Goal: Task Accomplishment & Management: Manage account settings

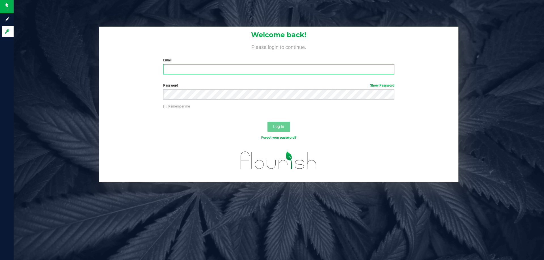
click at [182, 70] on input "Email" at bounding box center [278, 69] width 231 height 10
type input "[EMAIL_ADDRESS][DOMAIN_NAME]"
click at [277, 127] on span "Log In" at bounding box center [278, 126] width 11 height 5
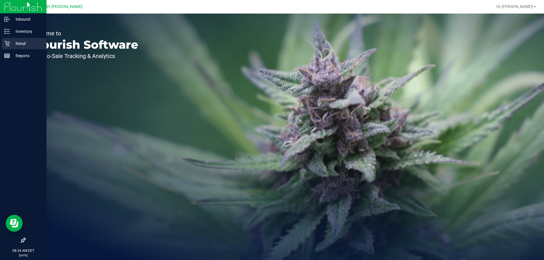
click at [6, 39] on div "Retail" at bounding box center [24, 43] width 45 height 11
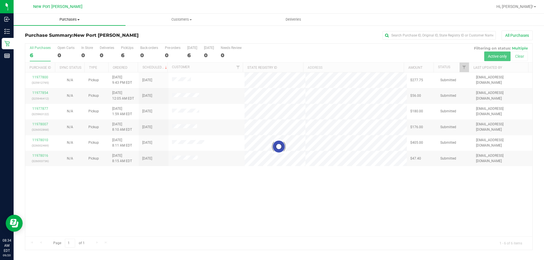
click at [76, 19] on span "Purchases" at bounding box center [70, 19] width 112 height 5
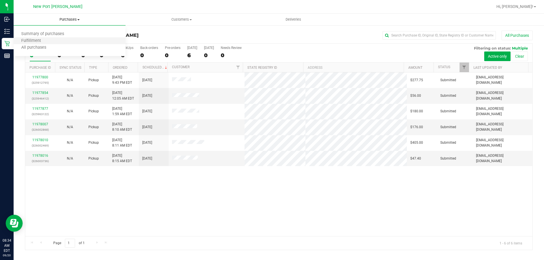
click at [67, 40] on li "Fulfillment" at bounding box center [70, 41] width 112 height 7
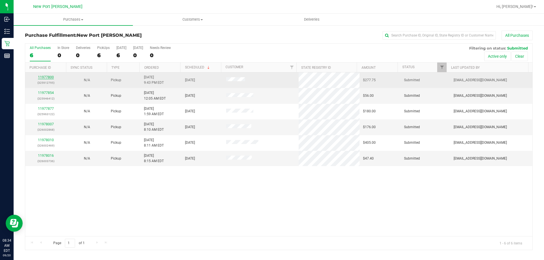
click at [46, 78] on link "11977800" at bounding box center [46, 77] width 16 height 4
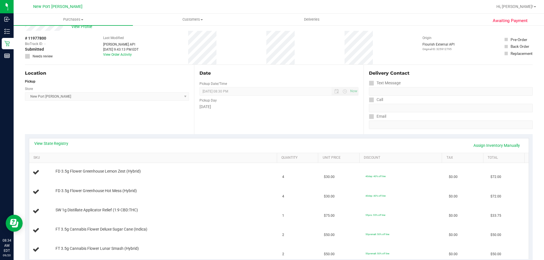
scroll to position [28, 0]
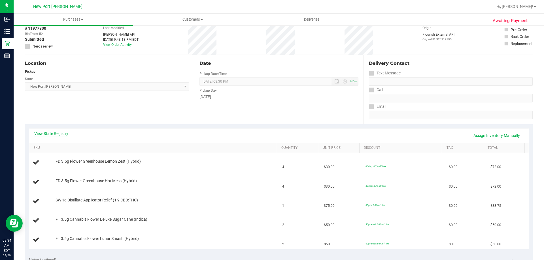
click at [57, 134] on link "View State Registry" at bounding box center [51, 134] width 34 height 6
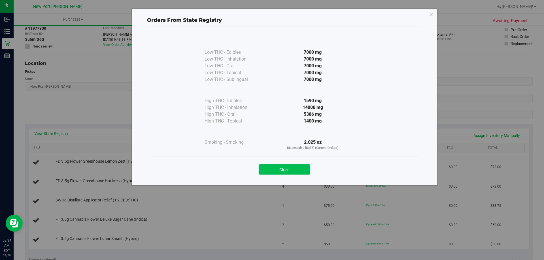
click at [274, 172] on button "Close" at bounding box center [284, 169] width 52 height 10
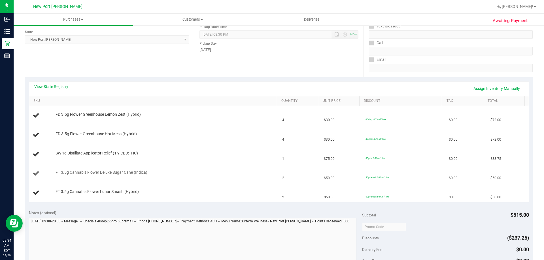
scroll to position [85, 0]
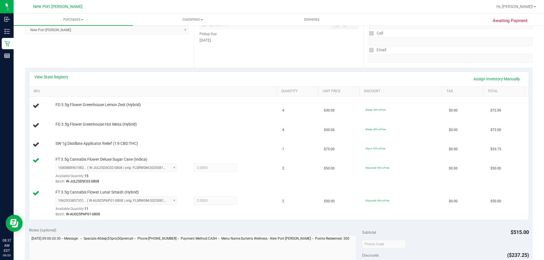
drag, startPoint x: 179, startPoint y: 125, endPoint x: 130, endPoint y: 60, distance: 81.9
click at [130, 60] on div "Location Pickup Store [GEOGRAPHIC_DATA][PERSON_NAME] Select Store [PERSON_NAME]…" at bounding box center [109, 32] width 169 height 69
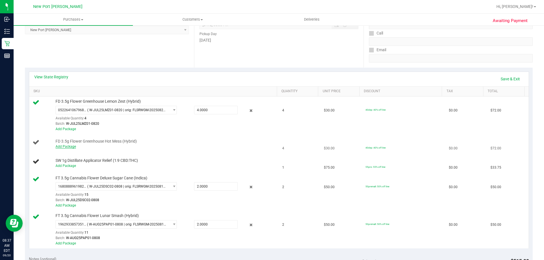
click at [71, 148] on link "Add Package" at bounding box center [65, 147] width 20 height 4
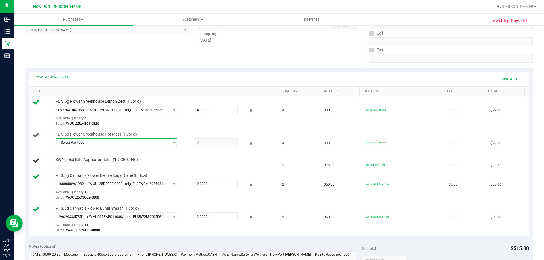
click at [172, 144] on span "select" at bounding box center [174, 142] width 4 height 5
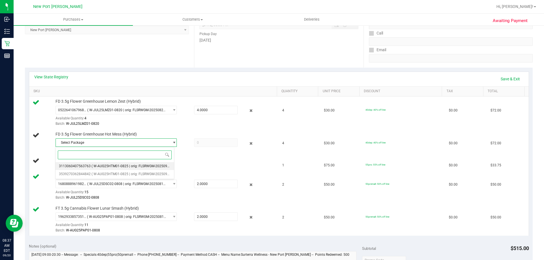
click at [161, 165] on span "( W-AUG25HTM01-0825 | orig: FLSRWGM-20250902-1773 )" at bounding box center [136, 166] width 90 height 4
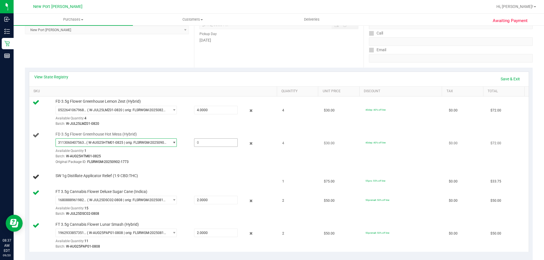
click at [202, 145] on span at bounding box center [216, 142] width 44 height 8
type input "4"
click at [195, 169] on td "SW 1g Distillate Applicator Relief (1:9 CBD:THC)" at bounding box center [154, 177] width 250 height 19
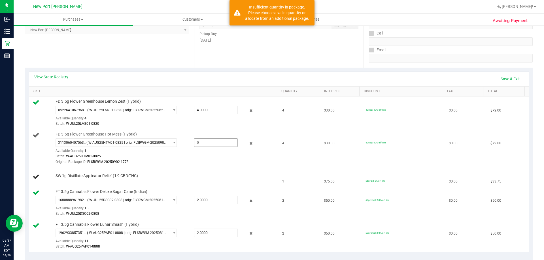
click at [199, 143] on span at bounding box center [216, 142] width 44 height 8
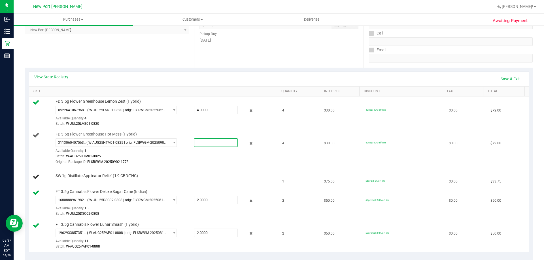
type input "1"
type input "1.0000"
click at [196, 159] on div "Original Package ID: FLSRWGM-20250902-1773" at bounding box center [164, 161] width 219 height 5
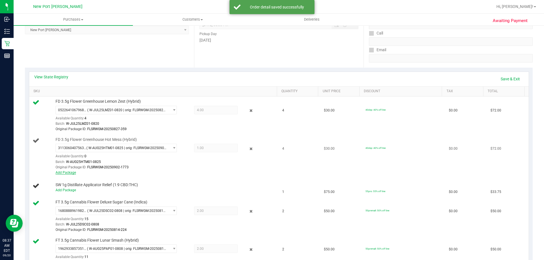
click at [66, 172] on link "Add Package" at bounding box center [65, 173] width 20 height 4
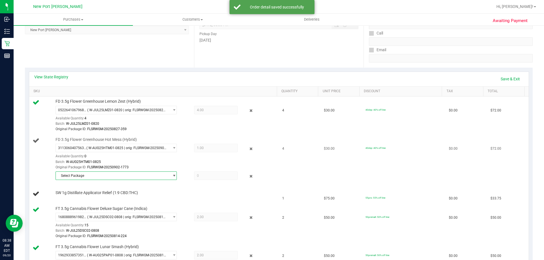
click at [169, 176] on span "select" at bounding box center [172, 176] width 7 height 8
click at [151, 200] on span "( W-AUG25HTM01-0825 | orig: FLSRWGM-20250902-1791 )" at bounding box center [136, 199] width 90 height 4
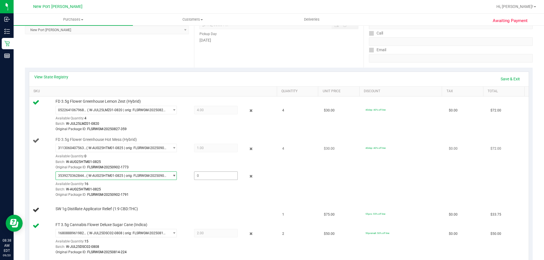
click at [202, 176] on span at bounding box center [216, 176] width 44 height 8
type input "3"
type input "3.0000"
click at [196, 196] on div "Original Package ID: FLSRWGM-20250902-1791" at bounding box center [164, 194] width 219 height 5
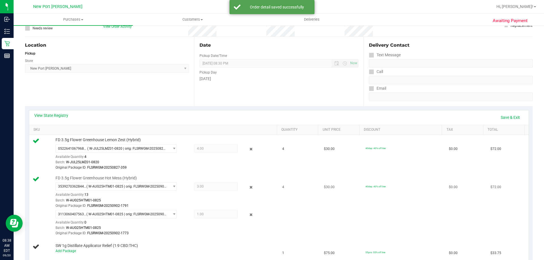
scroll to position [28, 0]
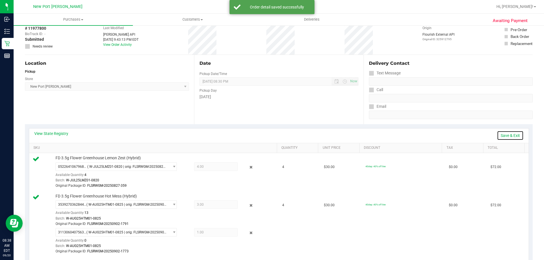
click at [505, 135] on link "Save & Exit" at bounding box center [510, 136] width 27 height 10
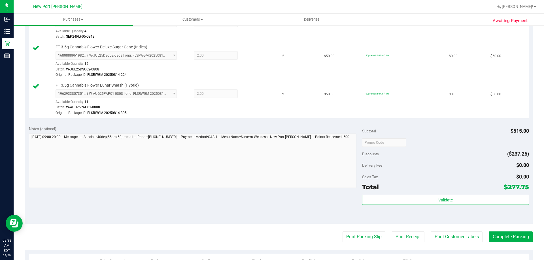
scroll to position [287, 0]
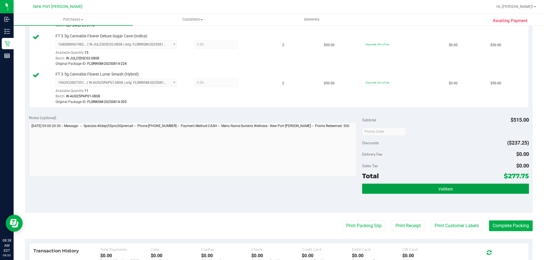
click at [433, 189] on button "Validate" at bounding box center [445, 189] width 166 height 10
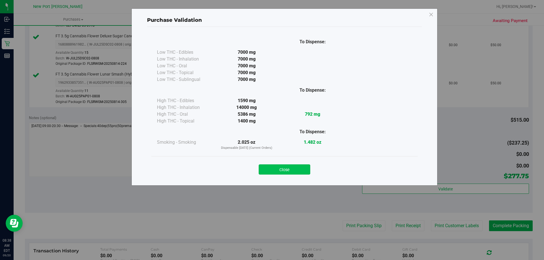
click at [289, 171] on button "Close" at bounding box center [284, 169] width 52 height 10
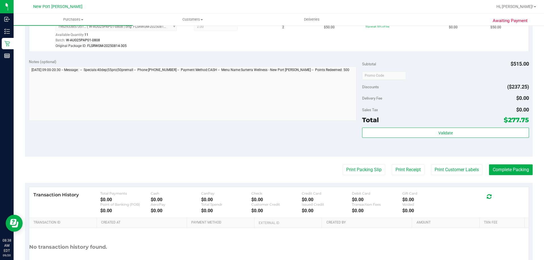
scroll to position [344, 0]
click at [363, 168] on button "Print Packing Slip" at bounding box center [363, 169] width 43 height 11
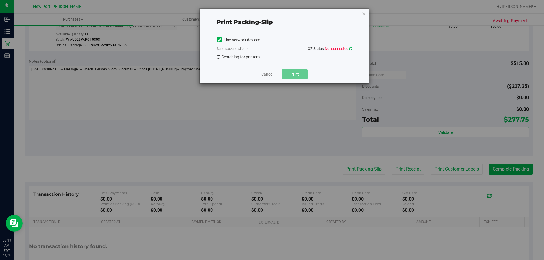
click at [351, 49] on icon at bounding box center [350, 49] width 3 height 4
click at [351, 48] on icon at bounding box center [350, 49] width 3 height 4
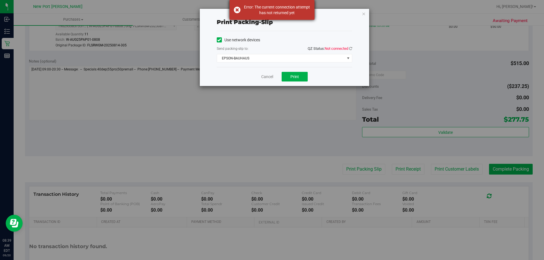
click at [237, 8] on div "Error: The current connection attempt has not returned yet" at bounding box center [271, 10] width 85 height 20
click at [351, 48] on icon at bounding box center [350, 49] width 3 height 4
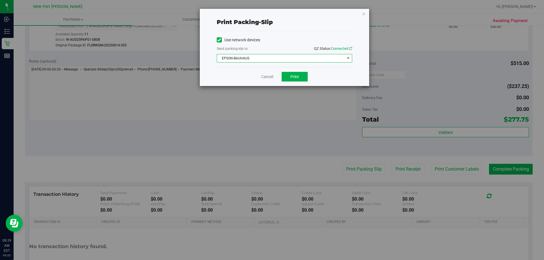
click at [348, 57] on span "select" at bounding box center [348, 58] width 5 height 5
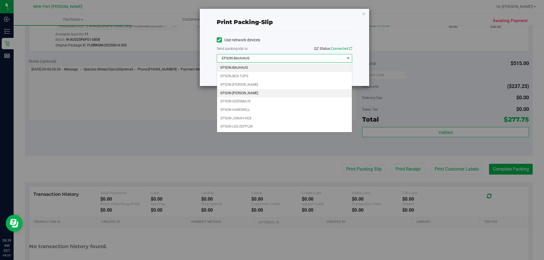
click at [301, 93] on li "EPSON-[PERSON_NAME]" at bounding box center [284, 93] width 135 height 8
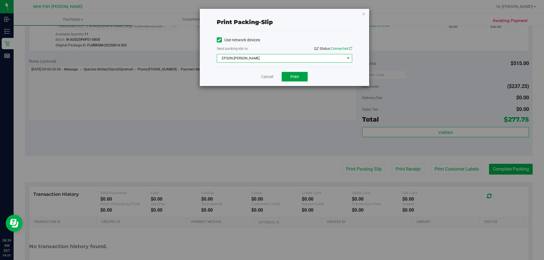
click at [296, 78] on span "Print" at bounding box center [294, 76] width 8 height 5
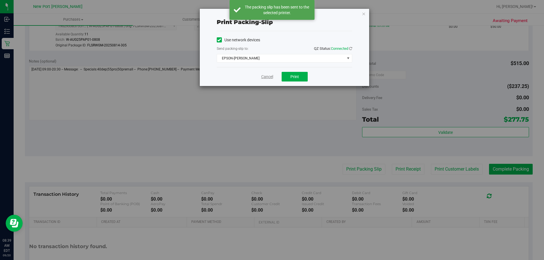
click at [268, 77] on link "Cancel" at bounding box center [267, 77] width 12 height 6
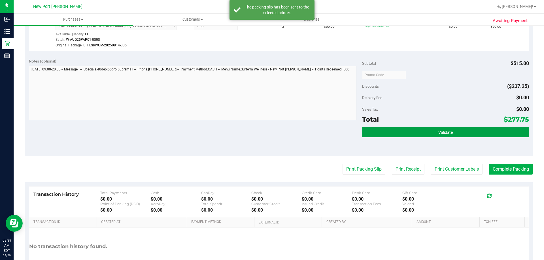
click at [415, 132] on button "Validate" at bounding box center [445, 132] width 166 height 10
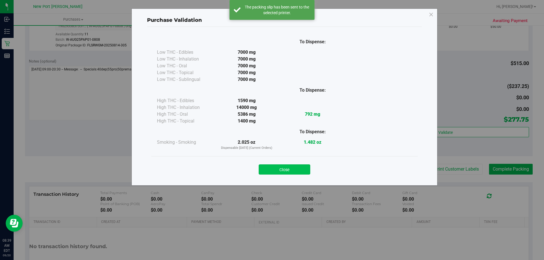
click at [302, 170] on button "Close" at bounding box center [284, 169] width 52 height 10
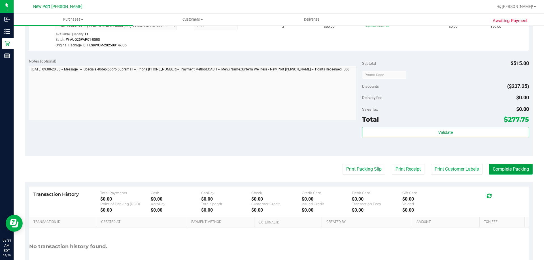
click at [500, 168] on button "Complete Packing" at bounding box center [511, 169] width 44 height 11
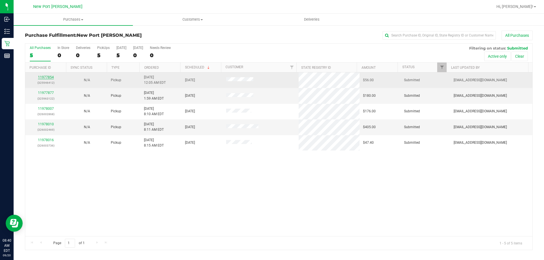
click at [50, 76] on link "11977854" at bounding box center [46, 77] width 16 height 4
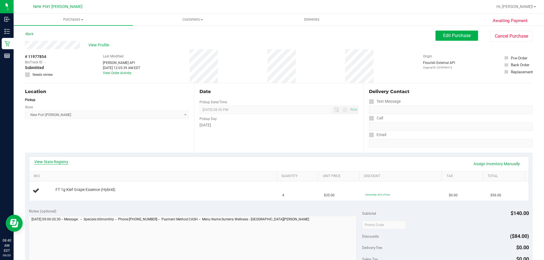
click at [64, 163] on link "View State Registry" at bounding box center [51, 162] width 34 height 6
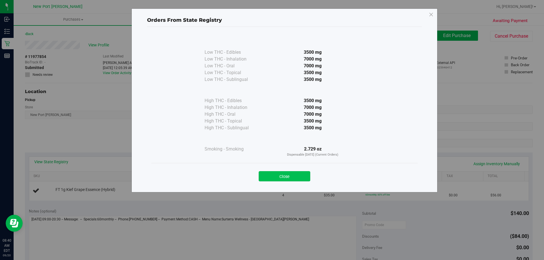
click at [268, 177] on button "Close" at bounding box center [284, 176] width 52 height 10
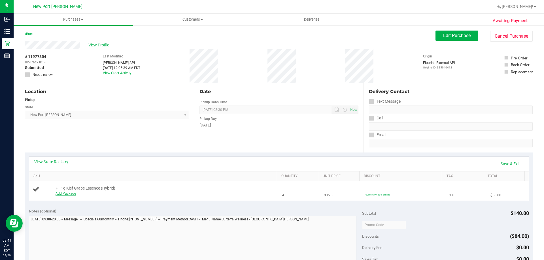
click at [70, 194] on link "Add Package" at bounding box center [65, 194] width 20 height 4
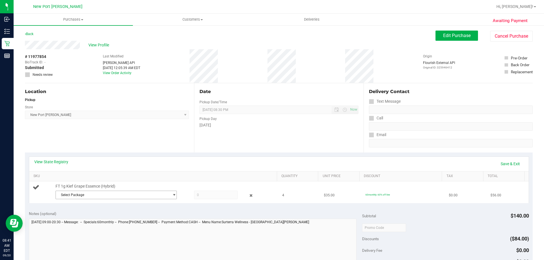
click at [172, 194] on span "select" at bounding box center [174, 195] width 4 height 5
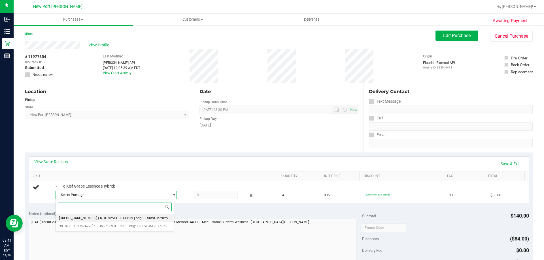
click at [151, 217] on span "( K-JUN25GPE01-0619 | orig: FLSRWGM-20250624-1198 )" at bounding box center [142, 218] width 89 height 4
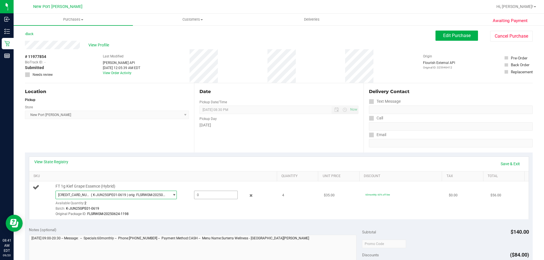
click at [198, 195] on span at bounding box center [216, 195] width 44 height 8
type input "2"
type input "2.0000"
click at [193, 210] on div "Batch: K-JUN25GPE01-0619" at bounding box center [164, 208] width 219 height 5
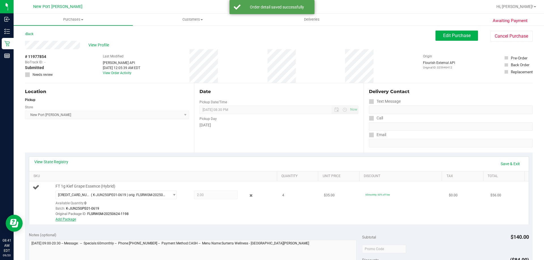
click at [68, 220] on link "Add Package" at bounding box center [65, 219] width 20 height 4
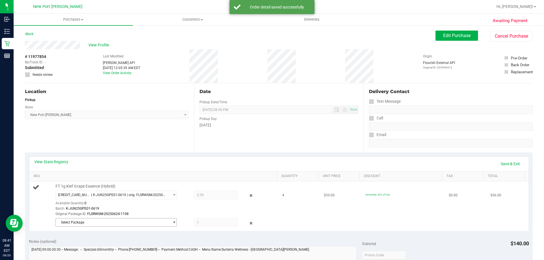
click at [169, 223] on span "select" at bounding box center [172, 223] width 7 height 8
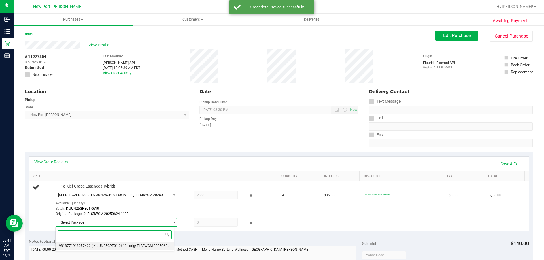
click at [157, 246] on span "( K-JUN25GPE01-0619 | orig: FLSRWGM-20250624-1393 )" at bounding box center [135, 246] width 89 height 4
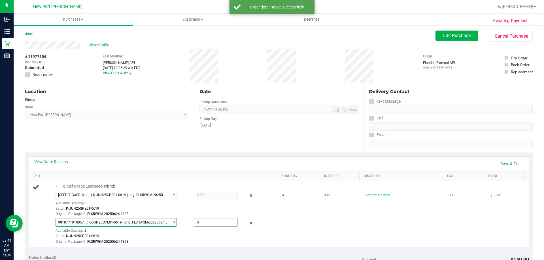
click at [203, 223] on span at bounding box center [216, 222] width 44 height 8
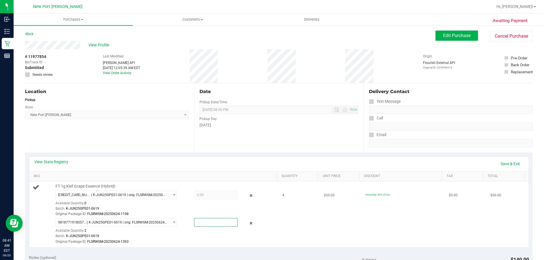
type input "2"
type input "2.0000"
click at [203, 242] on div "Original Package ID: FLSRWGM-20250624-1393" at bounding box center [164, 241] width 219 height 5
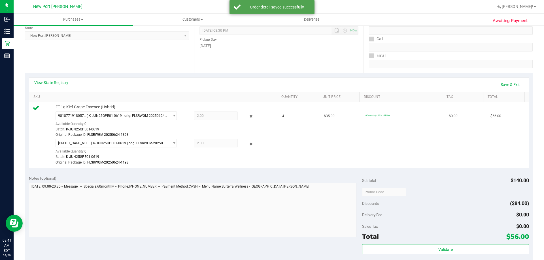
scroll to position [85, 0]
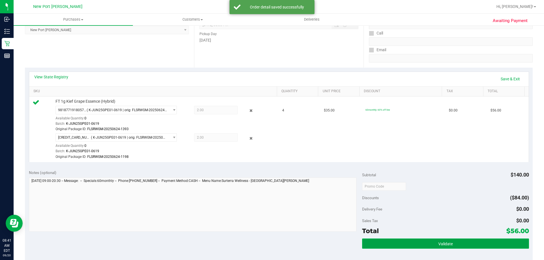
click at [424, 242] on button "Validate" at bounding box center [445, 244] width 166 height 10
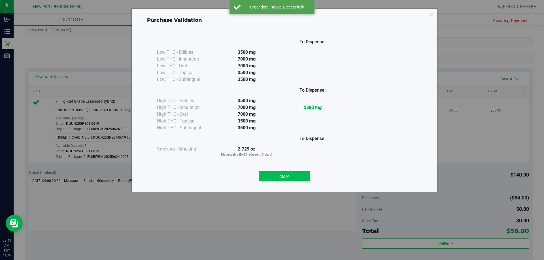
click at [287, 177] on button "Close" at bounding box center [284, 176] width 52 height 10
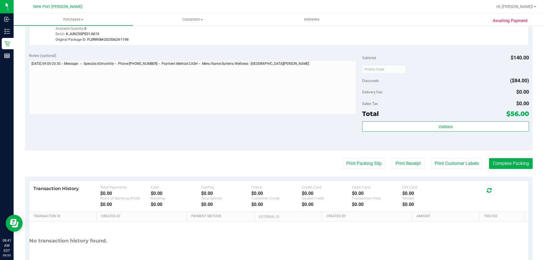
scroll to position [236, 0]
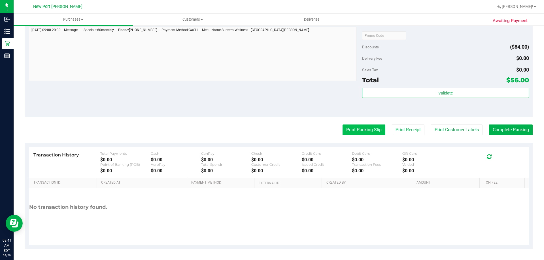
click at [360, 131] on button "Print Packing Slip" at bounding box center [363, 130] width 43 height 11
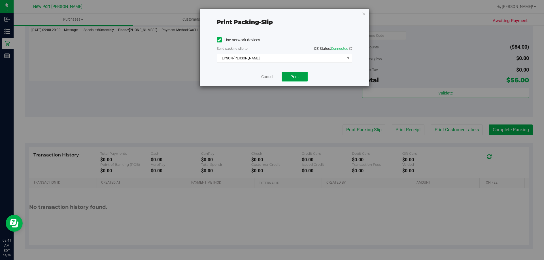
click at [298, 76] on span "Print" at bounding box center [294, 76] width 8 height 5
click at [271, 78] on link "Cancel" at bounding box center [267, 77] width 12 height 6
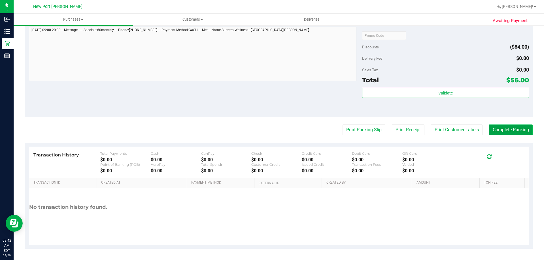
click at [501, 131] on button "Complete Packing" at bounding box center [511, 130] width 44 height 11
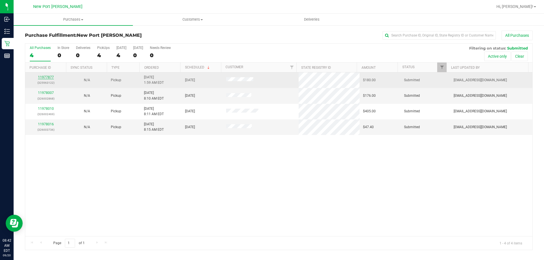
click at [46, 77] on link "11977877" at bounding box center [46, 77] width 16 height 4
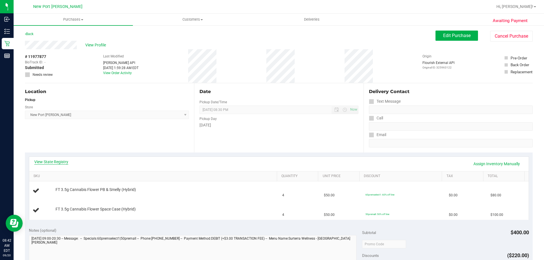
click at [60, 164] on link "View State Registry" at bounding box center [51, 162] width 34 height 6
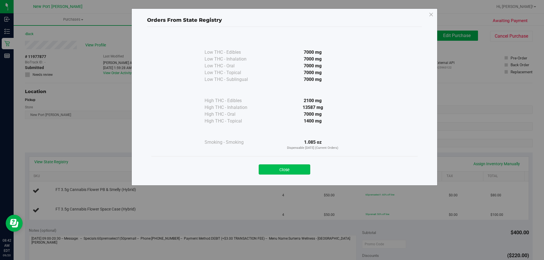
click at [270, 172] on button "Close" at bounding box center [284, 169] width 52 height 10
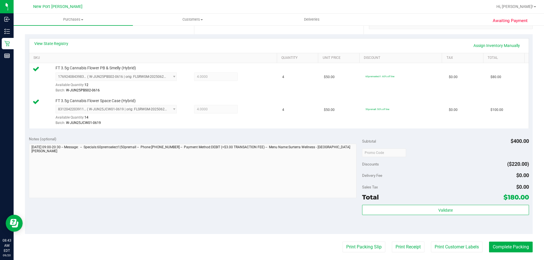
scroll to position [142, 0]
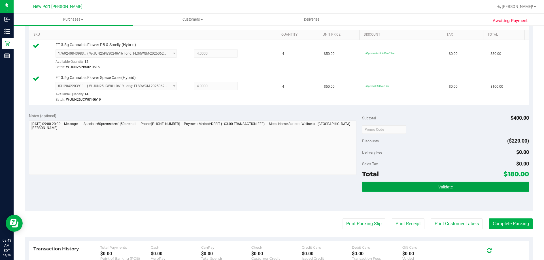
click at [426, 187] on button "Validate" at bounding box center [445, 187] width 166 height 10
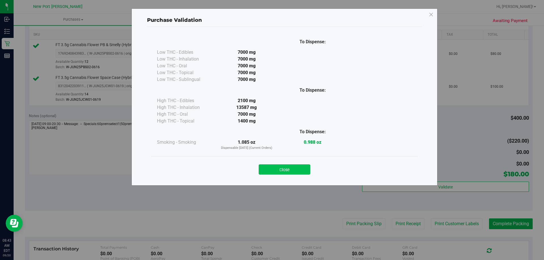
click at [296, 168] on button "Close" at bounding box center [284, 169] width 52 height 10
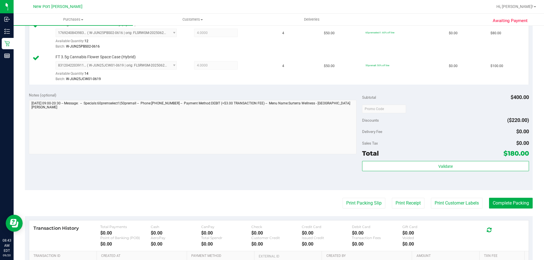
scroll to position [198, 0]
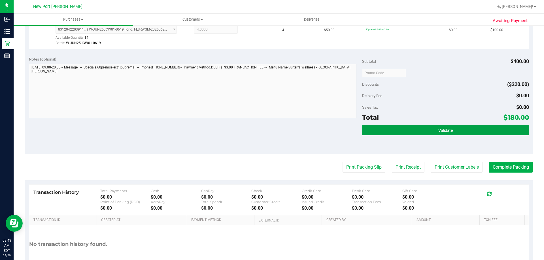
click at [422, 131] on button "Validate" at bounding box center [445, 130] width 166 height 10
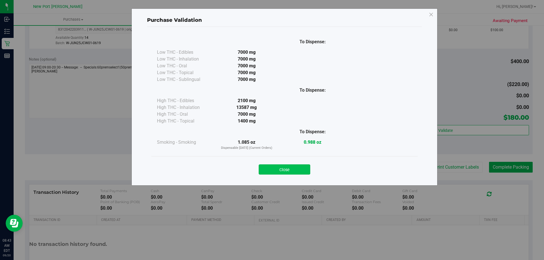
click at [296, 169] on button "Close" at bounding box center [284, 169] width 52 height 10
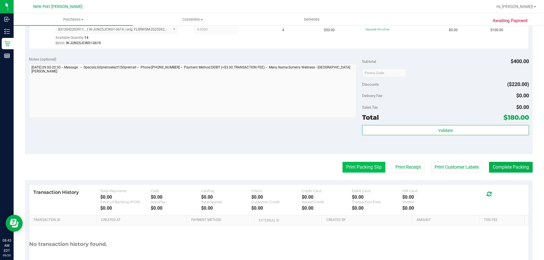
click at [360, 167] on button "Print Packing Slip" at bounding box center [363, 167] width 43 height 11
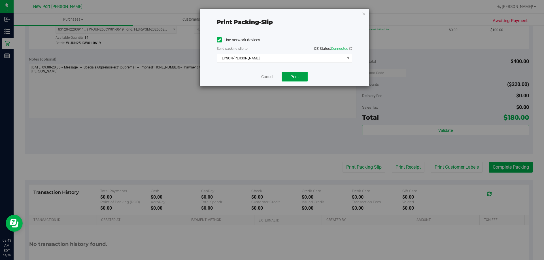
click at [295, 77] on span "Print" at bounding box center [294, 76] width 8 height 5
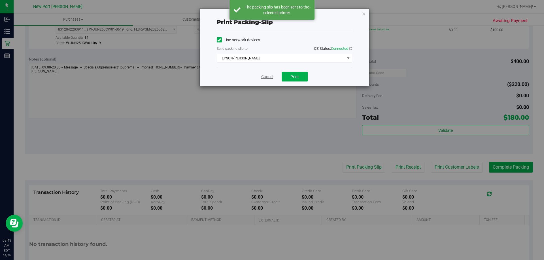
click at [265, 76] on link "Cancel" at bounding box center [267, 77] width 12 height 6
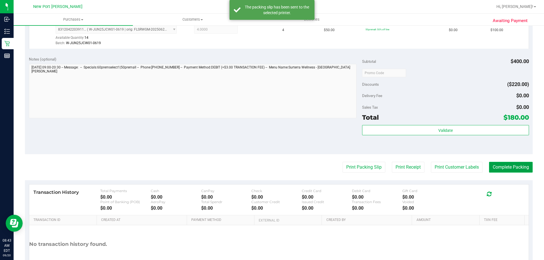
click at [504, 168] on button "Complete Packing" at bounding box center [511, 167] width 44 height 11
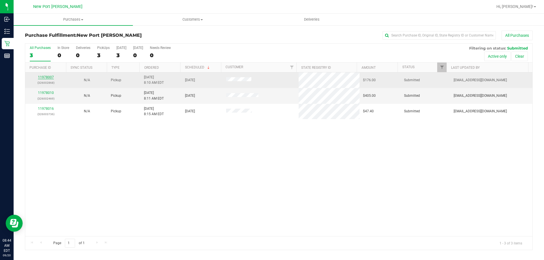
click at [46, 78] on link "11978007" at bounding box center [46, 77] width 16 height 4
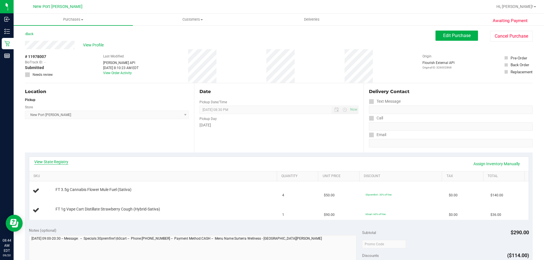
click at [63, 161] on link "View State Registry" at bounding box center [51, 162] width 34 height 6
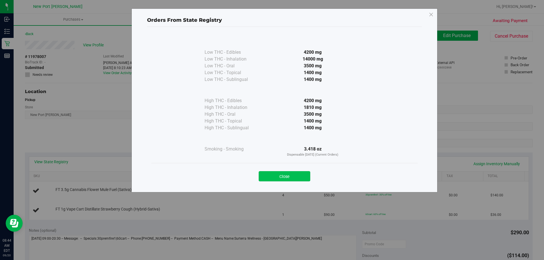
click at [280, 176] on button "Close" at bounding box center [284, 176] width 52 height 10
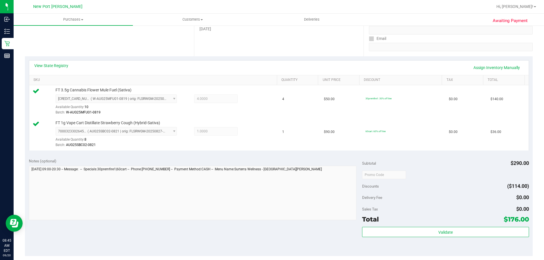
scroll to position [113, 0]
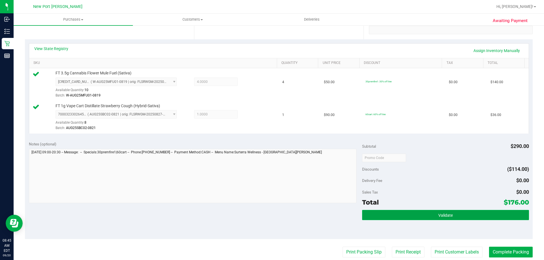
click at [421, 215] on button "Validate" at bounding box center [445, 215] width 166 height 10
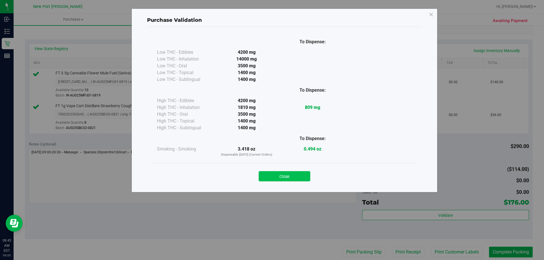
click at [297, 175] on button "Close" at bounding box center [284, 176] width 52 height 10
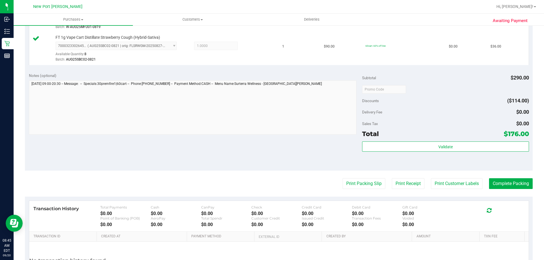
scroll to position [198, 0]
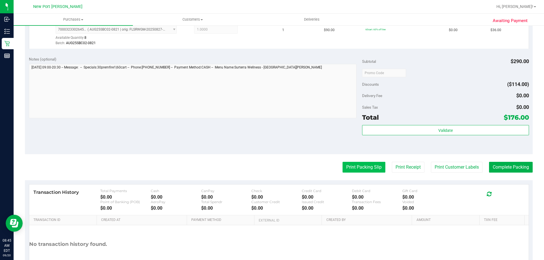
click at [359, 169] on button "Print Packing Slip" at bounding box center [363, 167] width 43 height 11
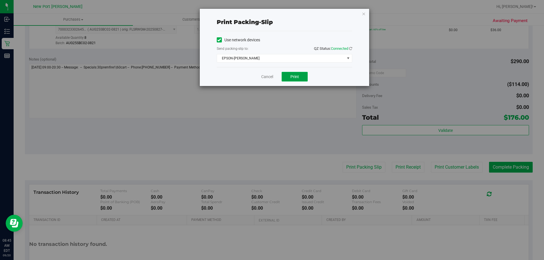
click at [298, 78] on span "Print" at bounding box center [294, 76] width 8 height 5
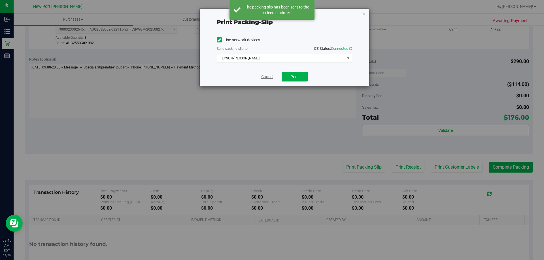
click at [267, 78] on link "Cancel" at bounding box center [267, 77] width 12 height 6
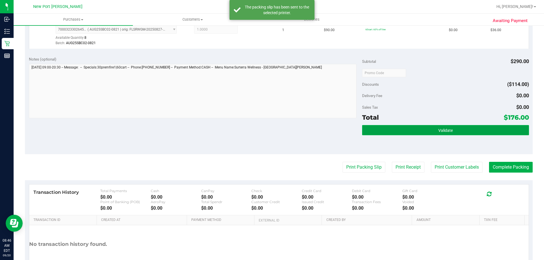
click at [432, 132] on button "Validate" at bounding box center [445, 130] width 166 height 10
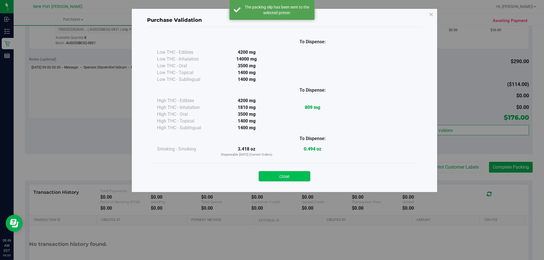
click at [294, 179] on button "Close" at bounding box center [284, 176] width 52 height 10
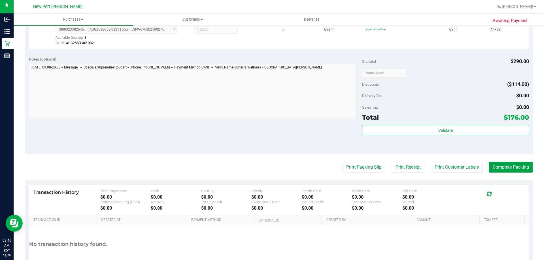
click at [500, 169] on button "Complete Packing" at bounding box center [511, 167] width 44 height 11
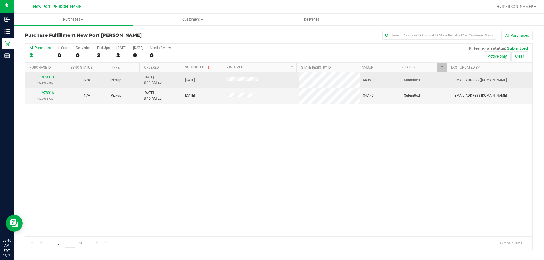
click at [50, 78] on link "11978010" at bounding box center [46, 77] width 16 height 4
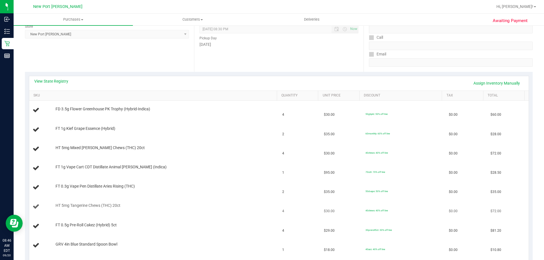
scroll to position [113, 0]
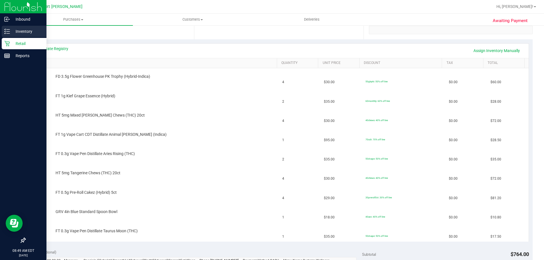
click at [7, 28] on div "Inventory" at bounding box center [24, 31] width 45 height 11
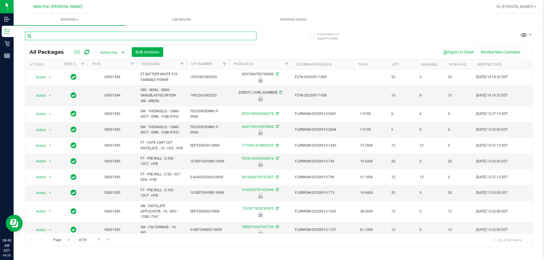
click at [46, 36] on input "text" at bounding box center [140, 36] width 231 height 8
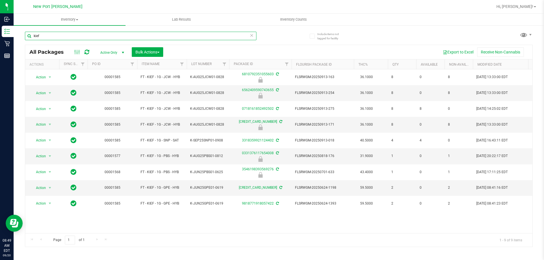
click at [33, 36] on input "kief" at bounding box center [140, 36] width 231 height 8
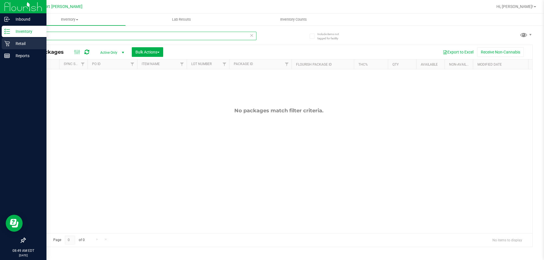
type input "gpe kief"
click at [8, 44] on icon at bounding box center [6, 43] width 5 height 5
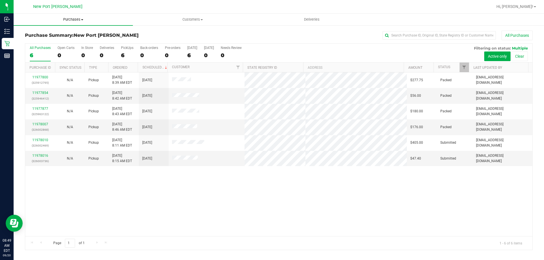
click at [72, 19] on span "Purchases" at bounding box center [73, 19] width 119 height 5
click at [64, 42] on li "Fulfillment" at bounding box center [73, 41] width 119 height 7
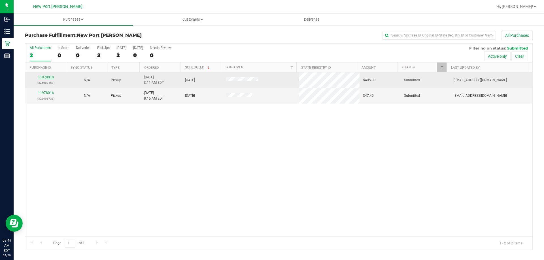
click at [44, 77] on link "11978010" at bounding box center [46, 77] width 16 height 4
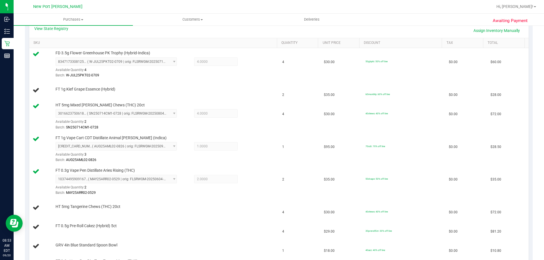
scroll to position [57, 0]
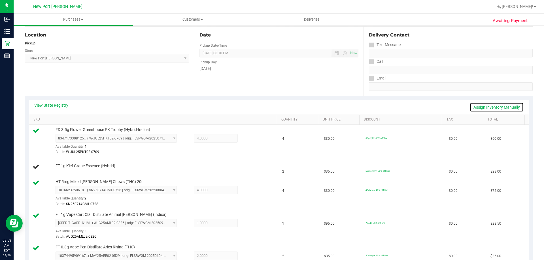
click at [485, 108] on link "Assign Inventory Manually" at bounding box center [496, 107] width 54 height 10
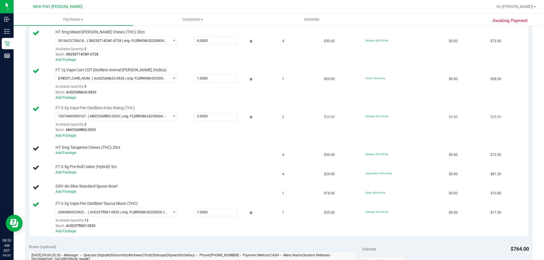
scroll to position [227, 0]
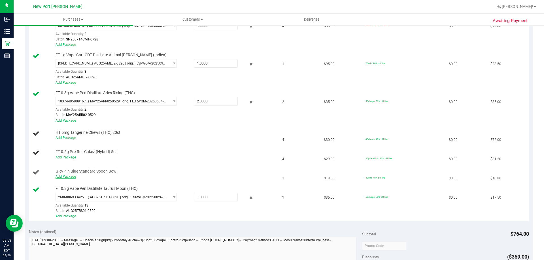
click at [69, 177] on link "Add Package" at bounding box center [65, 177] width 20 height 4
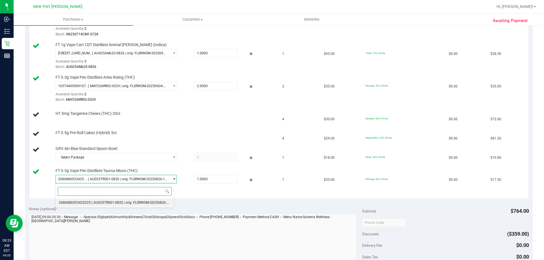
click at [158, 202] on span "( AUG25TRS01-0820 | orig: FLSRWGM-20250826-1193 )" at bounding box center [133, 203] width 85 height 4
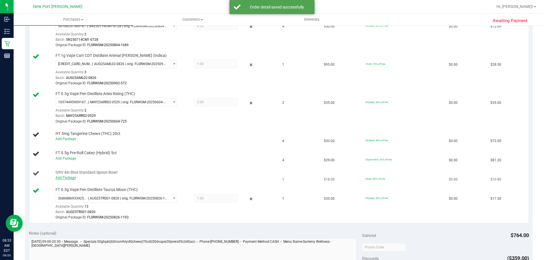
click at [67, 177] on link "Add Package" at bounding box center [65, 178] width 20 height 4
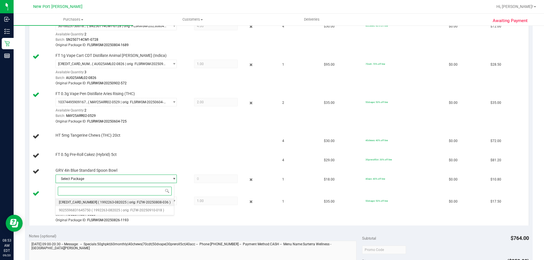
click at [149, 200] on span "( 1992263-082025 | orig: FLTW-20250808-036 )" at bounding box center [134, 202] width 72 height 4
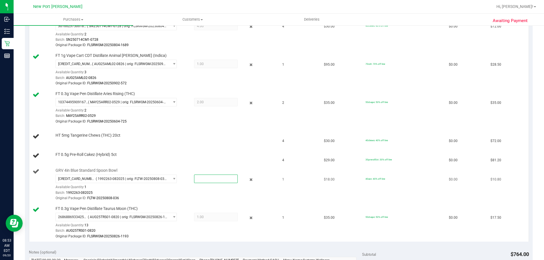
click at [206, 176] on span at bounding box center [216, 179] width 44 height 8
type input "1"
type input "1.0000"
click at [207, 199] on div "Original Package ID: FLTW-20250808-036" at bounding box center [164, 198] width 219 height 5
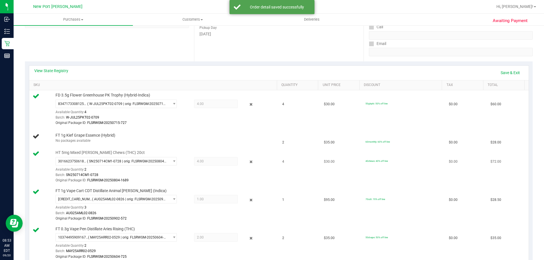
scroll to position [28, 0]
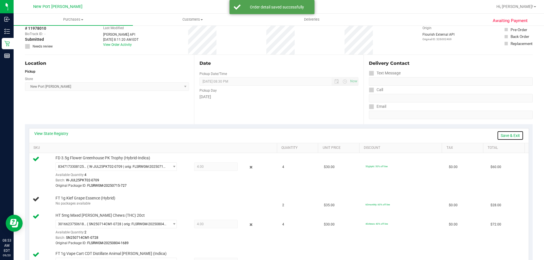
click at [501, 135] on link "Save & Exit" at bounding box center [510, 136] width 27 height 10
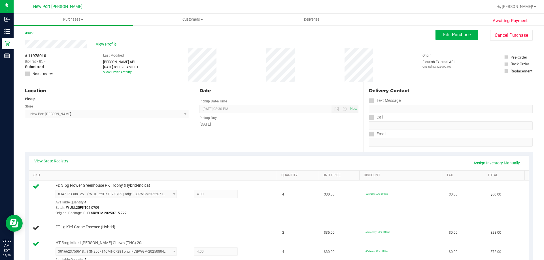
scroll to position [0, 0]
click at [450, 35] on span "Edit Purchase" at bounding box center [456, 35] width 27 height 5
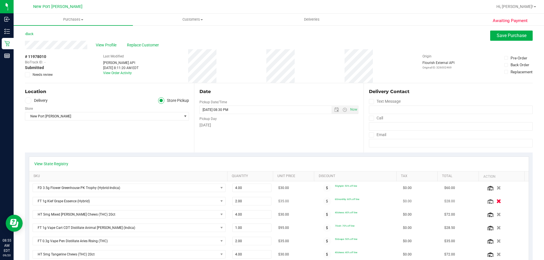
click at [496, 202] on icon "button" at bounding box center [498, 201] width 5 height 4
click at [27, 75] on icon at bounding box center [28, 75] width 4 height 0
click at [0, 0] on input "Needs review" at bounding box center [0, 0] width 0 height 0
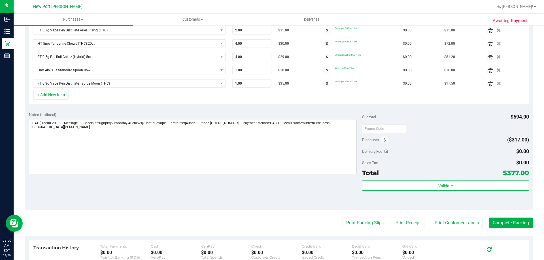
scroll to position [198, 0]
click at [54, 128] on textarea at bounding box center [193, 146] width 328 height 54
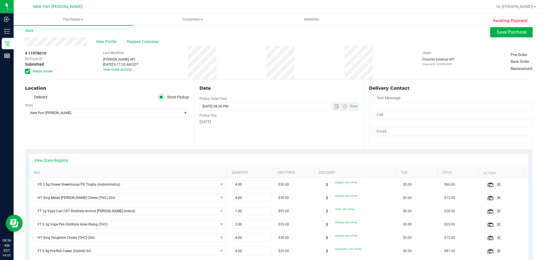
scroll to position [0, 0]
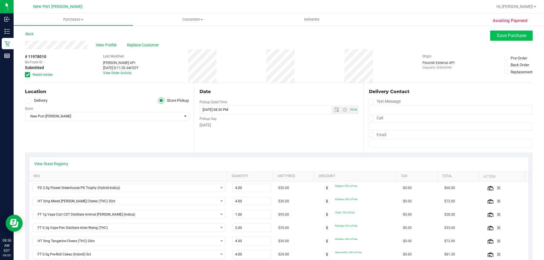
type textarea "[DATE] 09:00-20:30 -- Message: -- Specials:50ghpkt|60monthly|40chews|70cdt|50dv…"
click at [501, 36] on span "Save Purchase" at bounding box center [511, 35] width 30 height 5
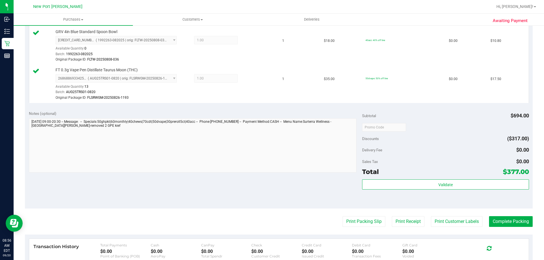
scroll to position [396, 0]
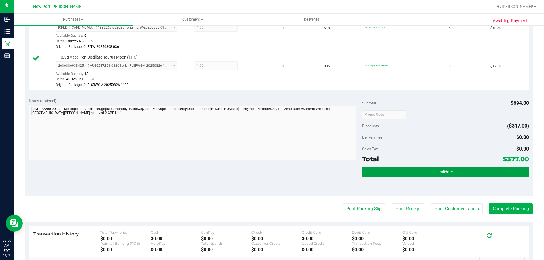
click at [422, 172] on button "Validate" at bounding box center [445, 172] width 166 height 10
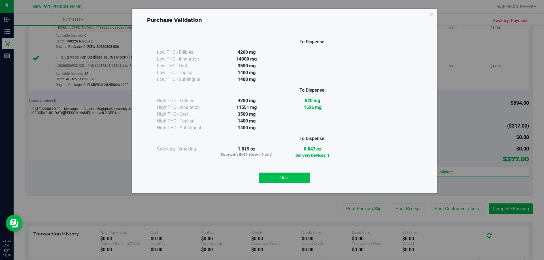
click at [284, 179] on button "Close" at bounding box center [284, 178] width 52 height 10
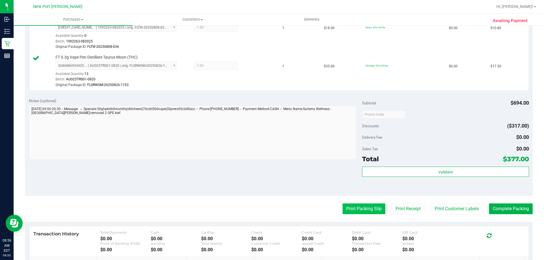
click at [358, 212] on button "Print Packing Slip" at bounding box center [363, 209] width 43 height 11
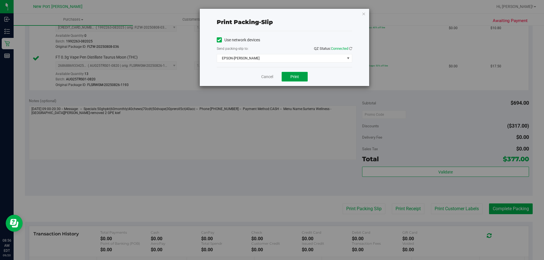
click at [296, 77] on span "Print" at bounding box center [294, 76] width 8 height 5
click at [265, 77] on link "Cancel" at bounding box center [267, 77] width 12 height 6
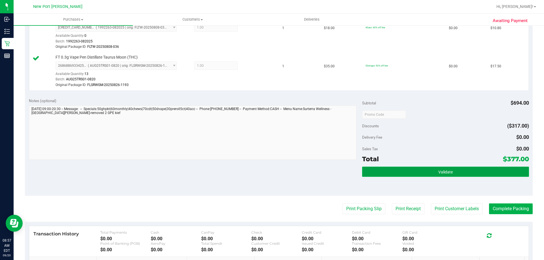
click at [433, 171] on button "Validate" at bounding box center [445, 172] width 166 height 10
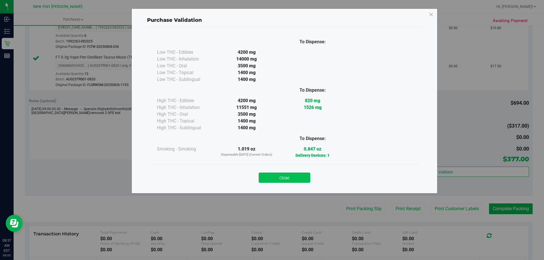
click at [298, 178] on button "Close" at bounding box center [284, 178] width 52 height 10
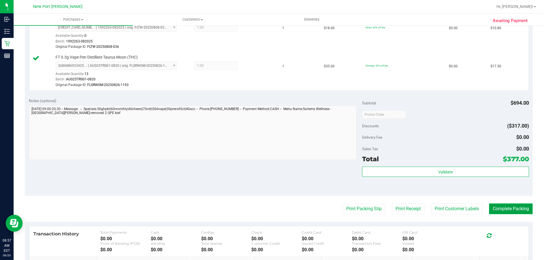
click at [497, 211] on button "Complete Packing" at bounding box center [511, 209] width 44 height 11
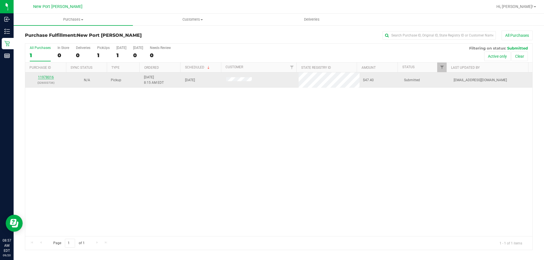
click at [44, 77] on link "11978016" at bounding box center [46, 77] width 16 height 4
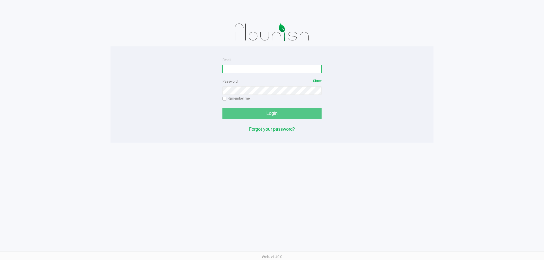
click at [231, 69] on input "Email" at bounding box center [271, 69] width 99 height 8
type input "[EMAIL_ADDRESS][DOMAIN_NAME]"
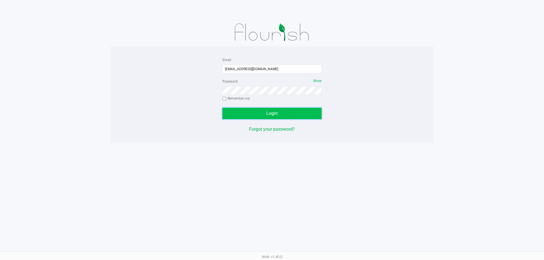
click at [250, 114] on button "Login" at bounding box center [271, 113] width 99 height 11
